Goal: Navigation & Orientation: Find specific page/section

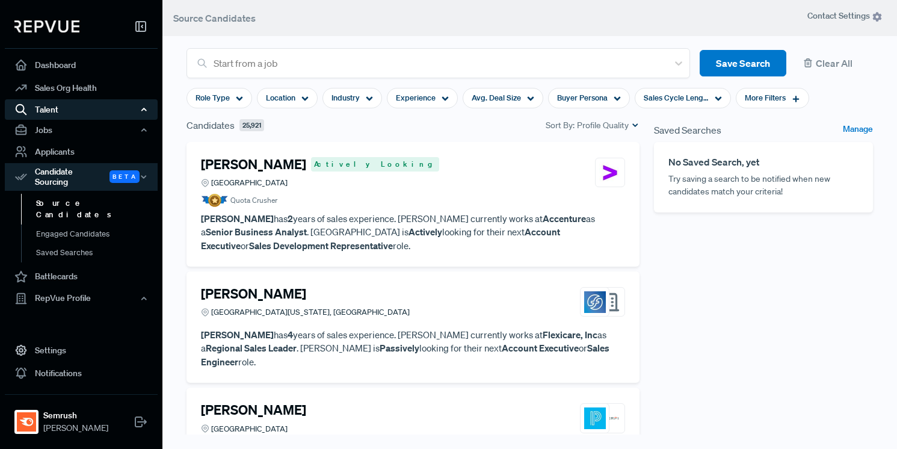
click at [65, 113] on div "Talent" at bounding box center [81, 109] width 153 height 20
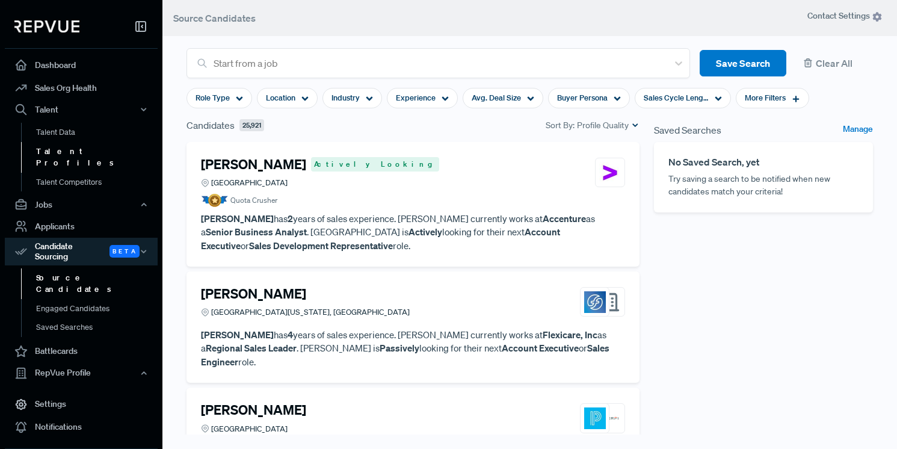
click at [61, 148] on link "Talent Profiles" at bounding box center [97, 157] width 153 height 31
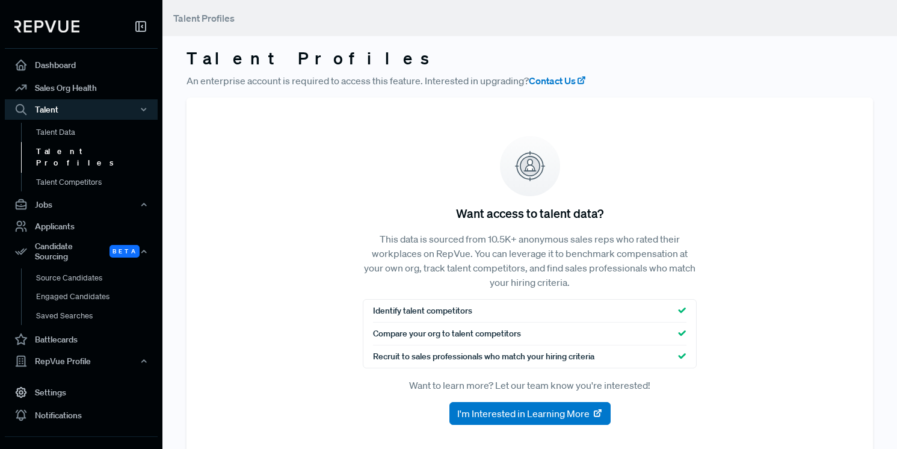
scroll to position [34, 0]
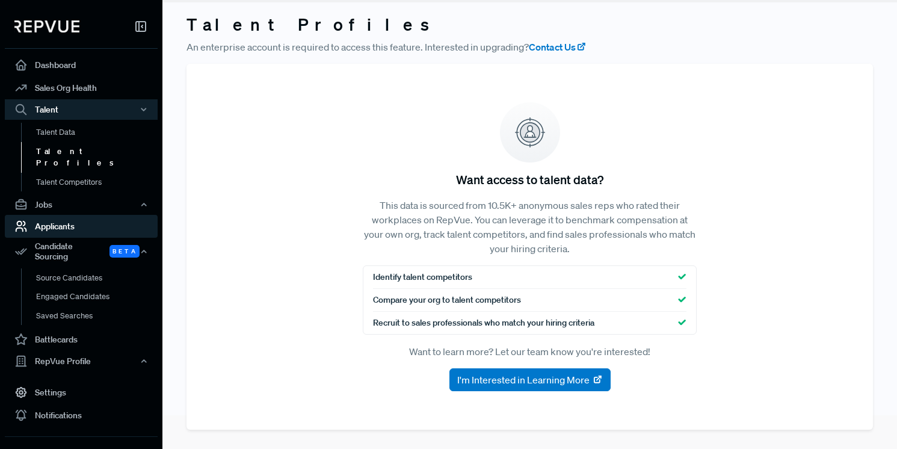
click at [63, 215] on link "Applicants" at bounding box center [81, 226] width 153 height 23
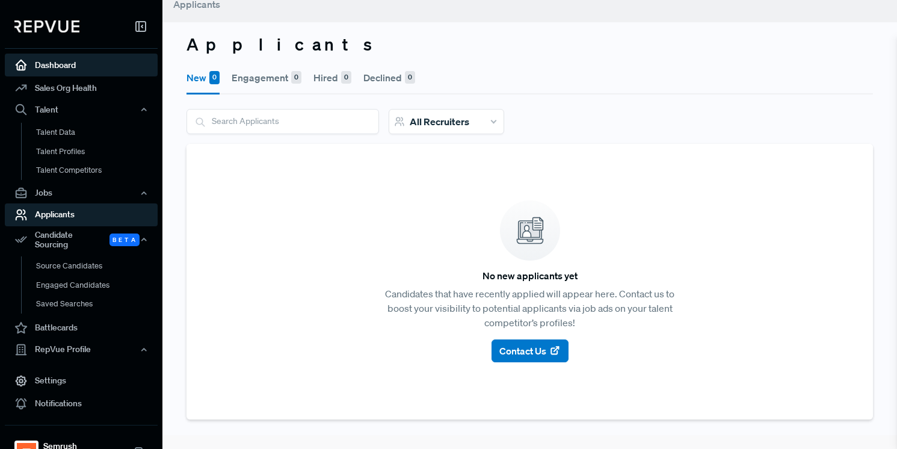
click at [55, 67] on link "Dashboard" at bounding box center [81, 65] width 153 height 23
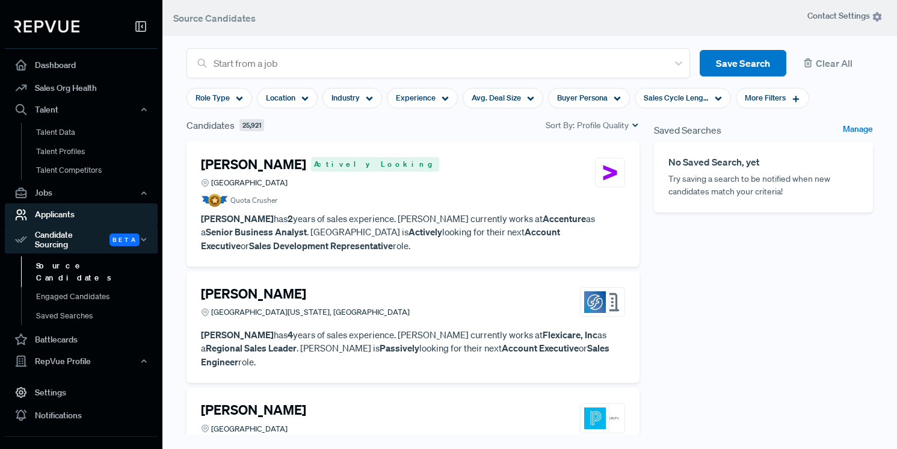
scroll to position [14, 0]
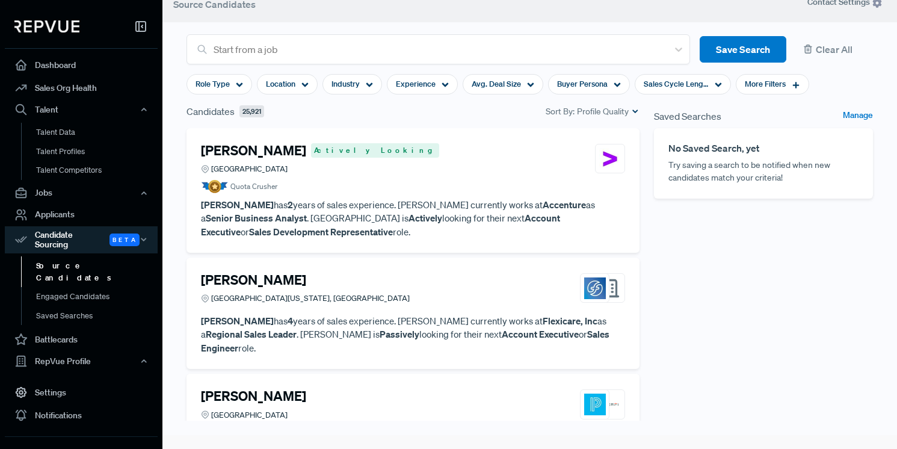
click at [69, 257] on link "Source Candidates" at bounding box center [97, 271] width 153 height 31
click at [66, 256] on link "Source Candidates" at bounding box center [97, 271] width 153 height 31
click at [331, 45] on div at bounding box center [438, 49] width 448 height 17
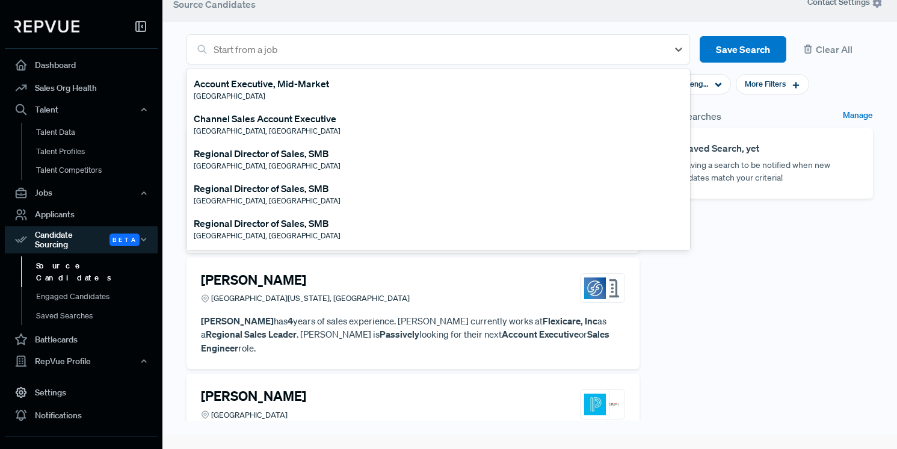
click at [751, 316] on div "Saved Searches Manage No Saved Search, yet Try saving a search to be notified w…" at bounding box center [763, 287] width 233 height 366
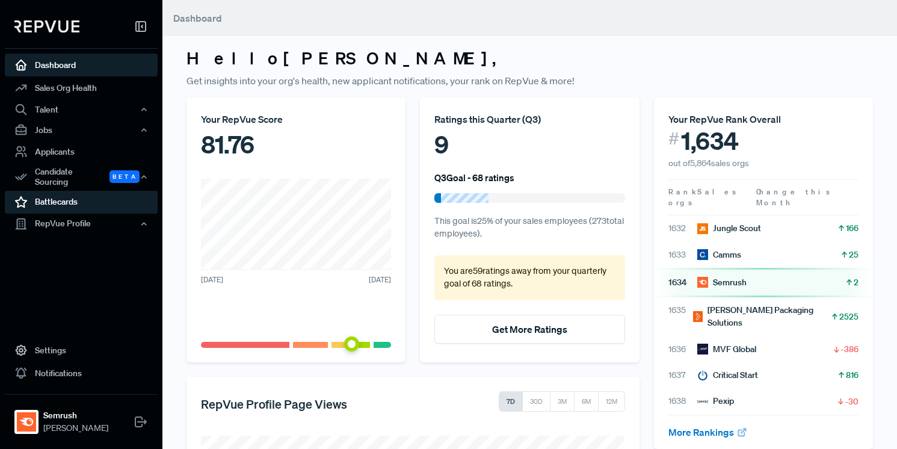
click at [79, 200] on link "Battlecards" at bounding box center [81, 202] width 153 height 23
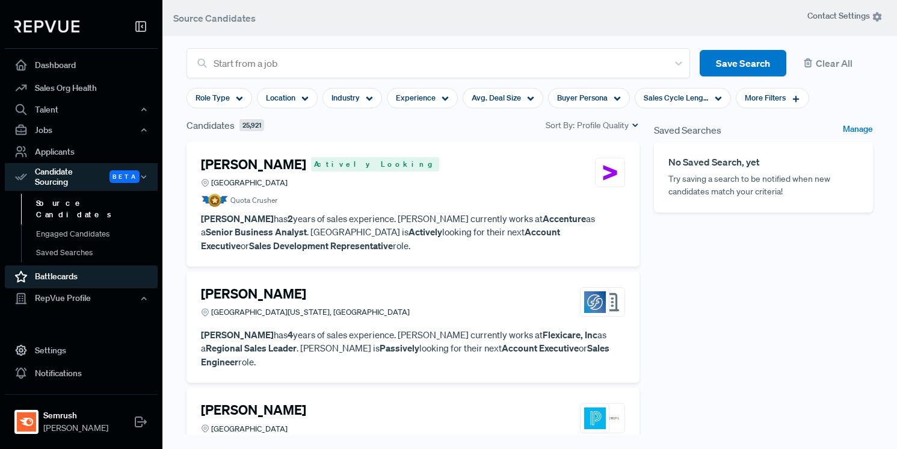
click at [55, 265] on link "Battlecards" at bounding box center [81, 276] width 153 height 23
